Goal: Transaction & Acquisition: Subscribe to service/newsletter

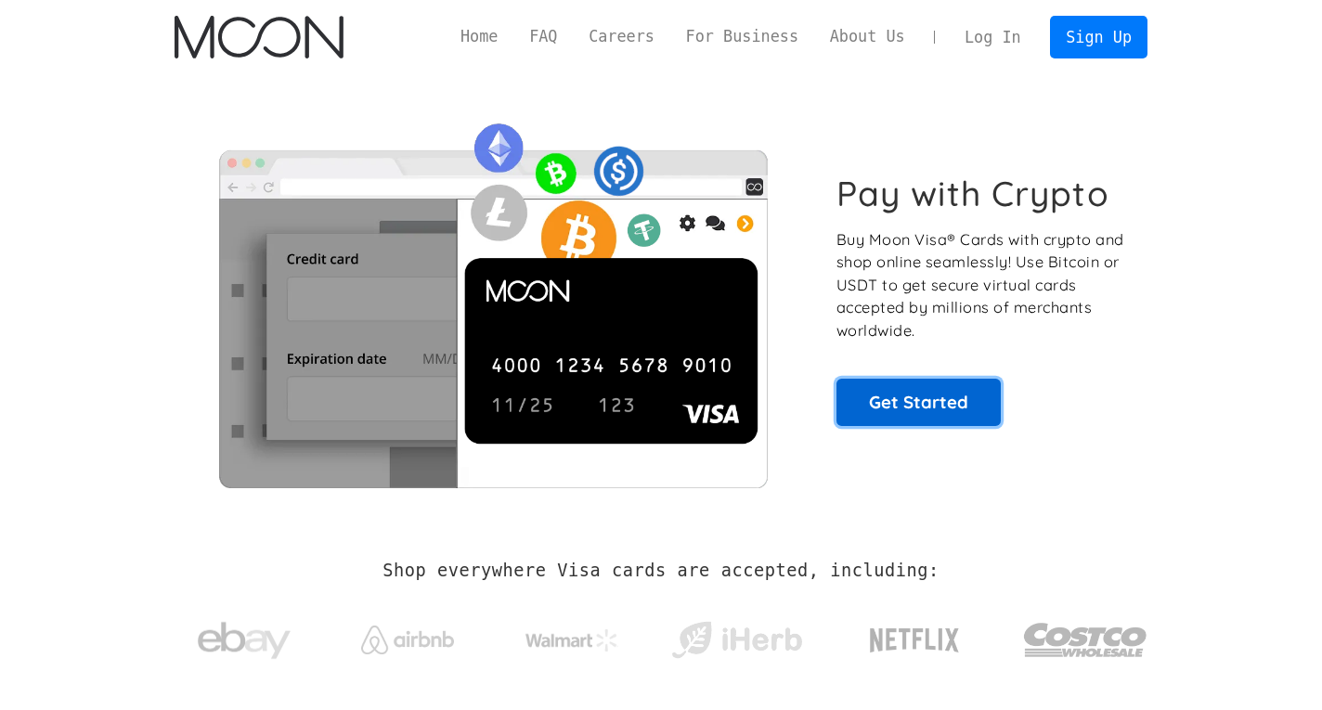
click at [908, 393] on link "Get Started" at bounding box center [919, 402] width 164 height 46
